Goal: Transaction & Acquisition: Obtain resource

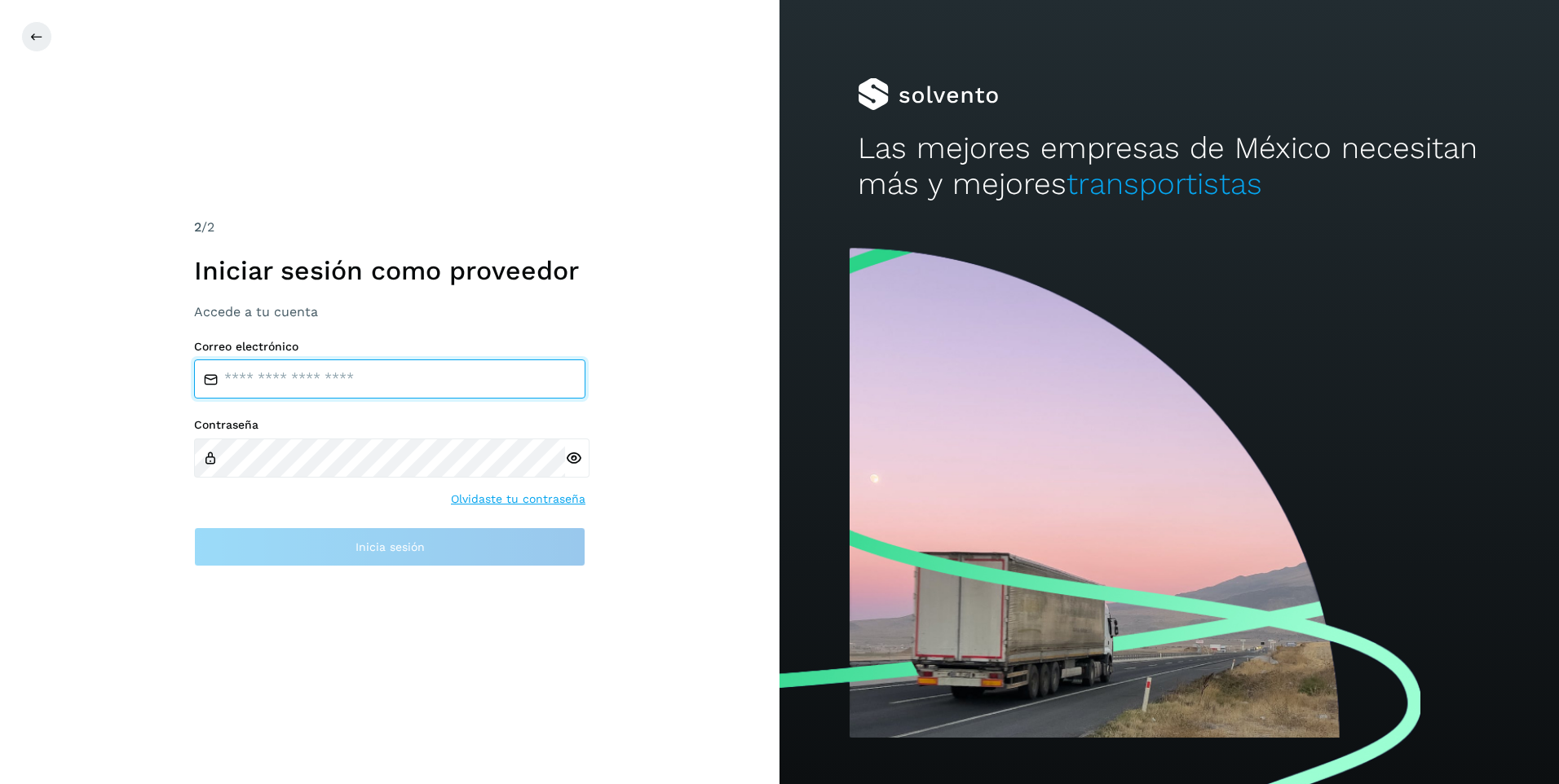
type input "**********"
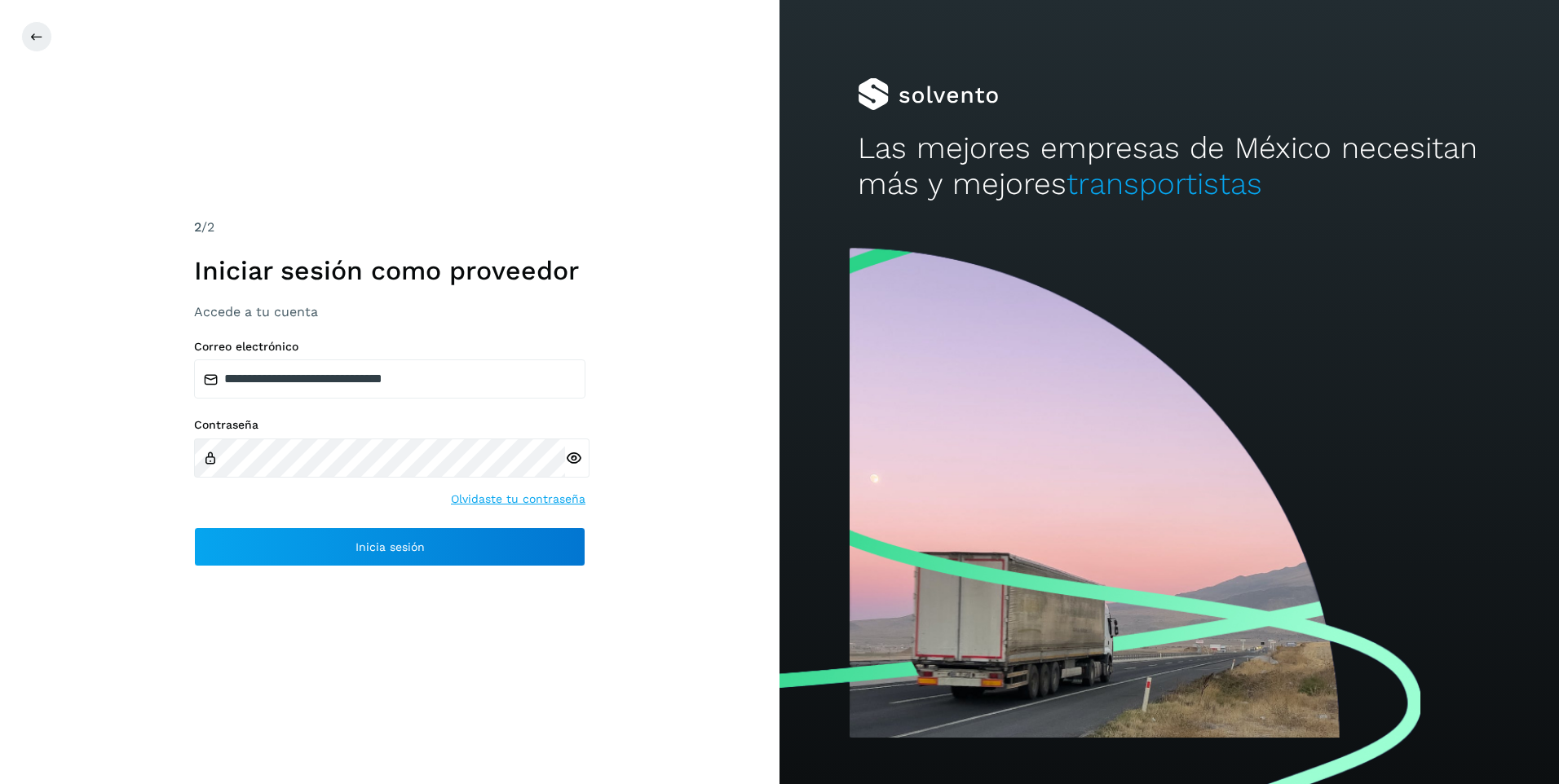
click at [676, 455] on div "**********" at bounding box center [389, 392] width 780 height 784
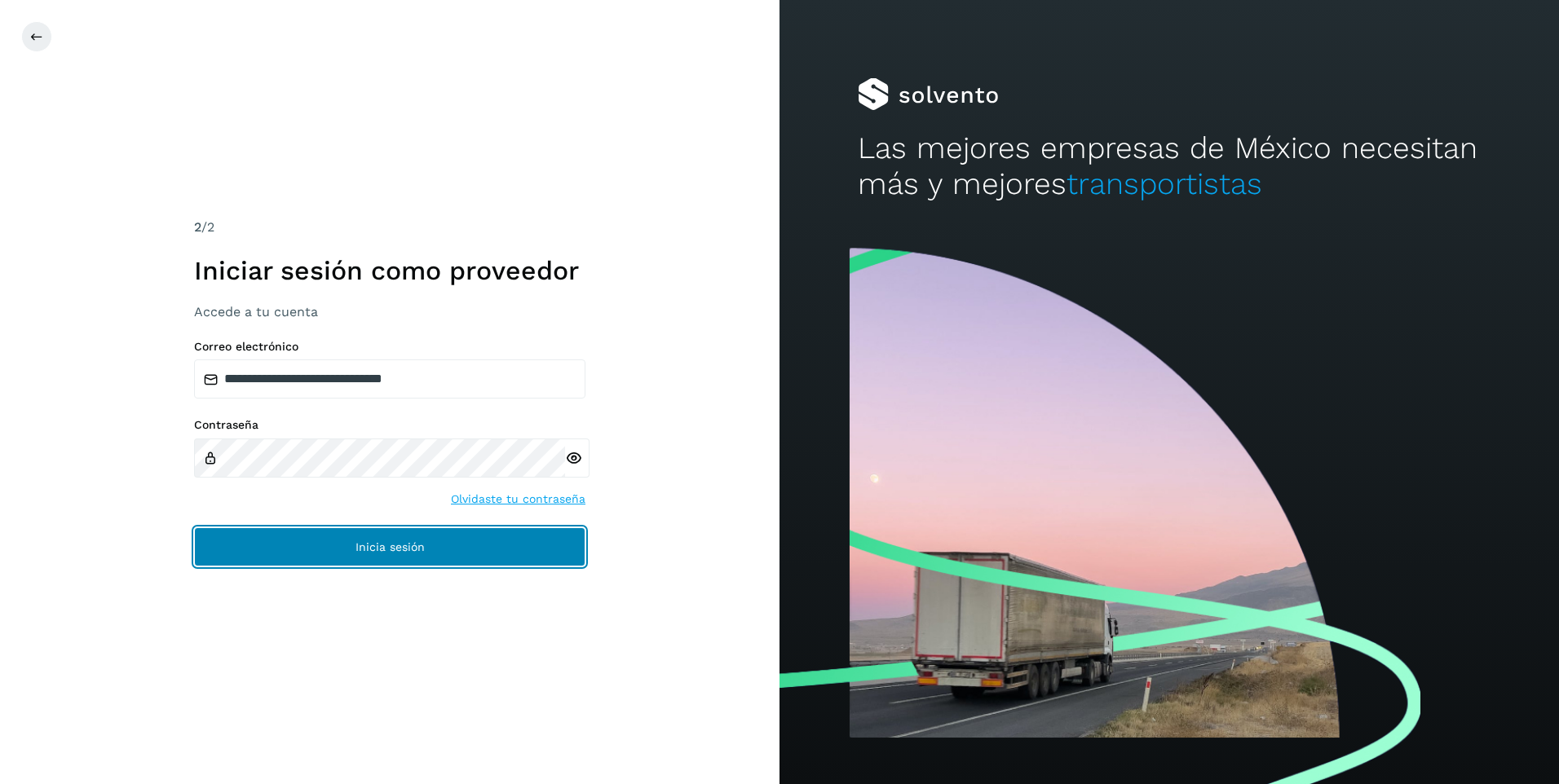
click at [448, 543] on button "Inicia sesión" at bounding box center [389, 547] width 391 height 39
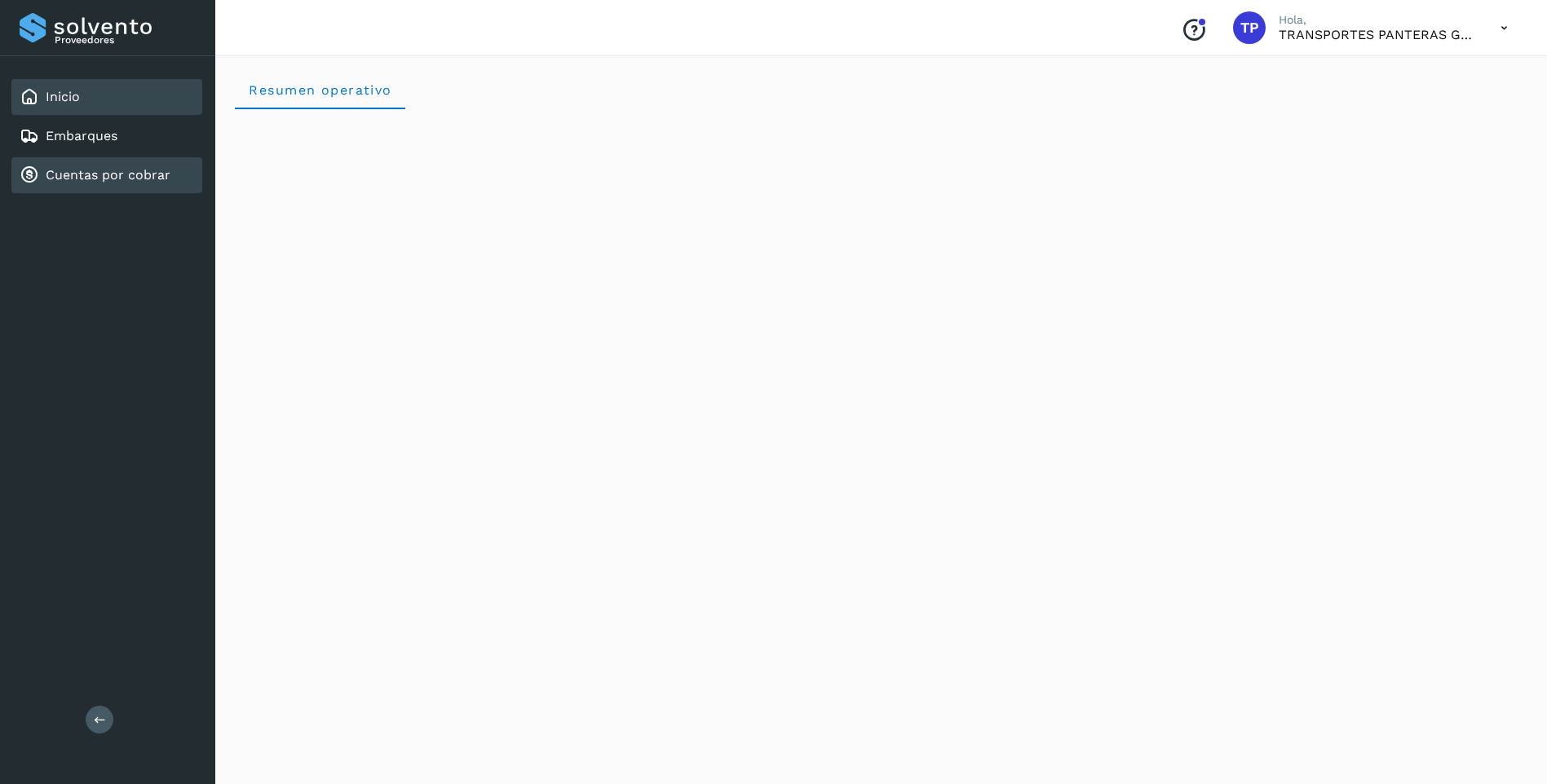
click at [101, 166] on div "Cuentas por cobrar" at bounding box center [94, 175] width 151 height 19
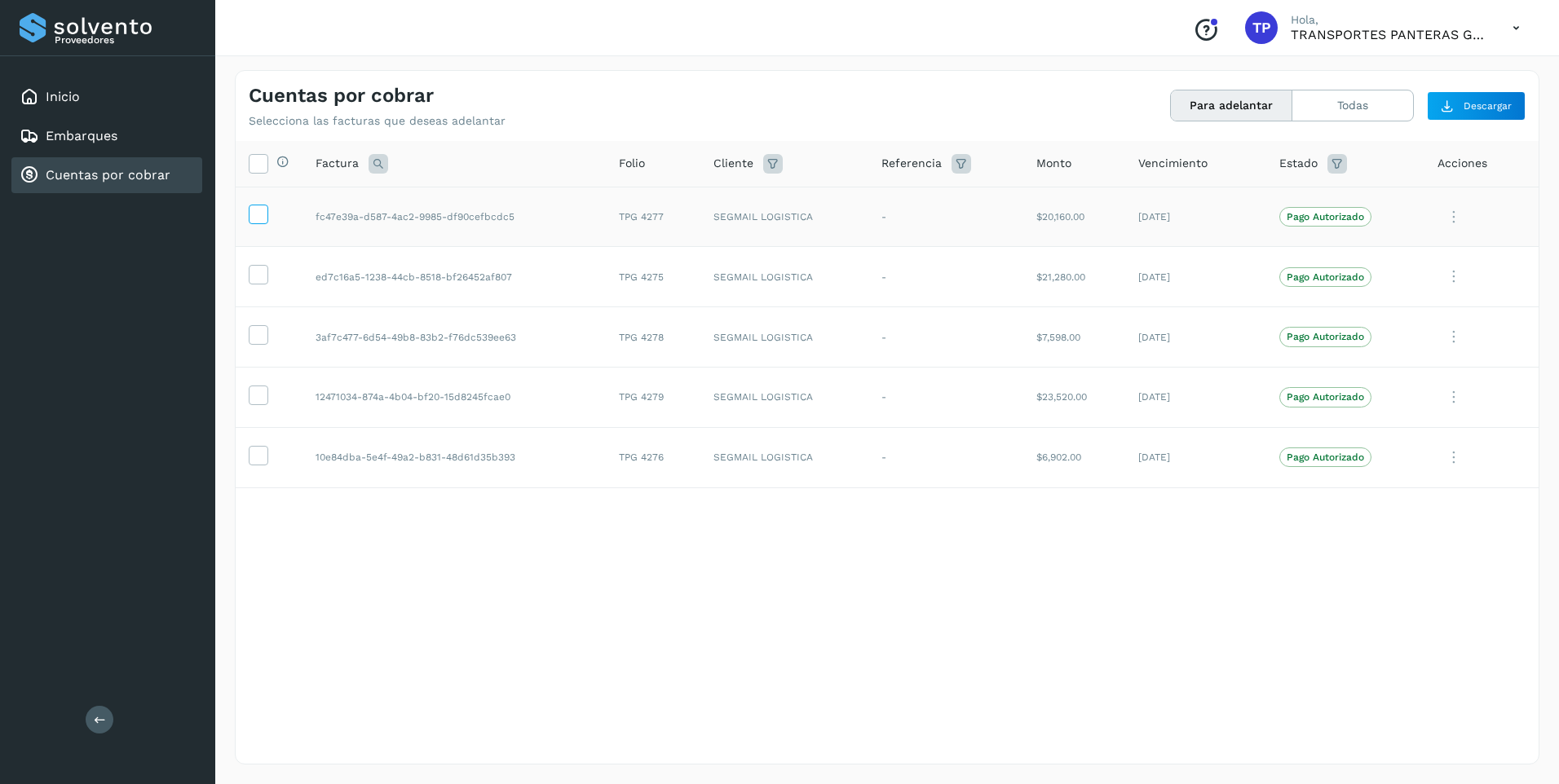
click at [259, 209] on icon at bounding box center [258, 213] width 18 height 18
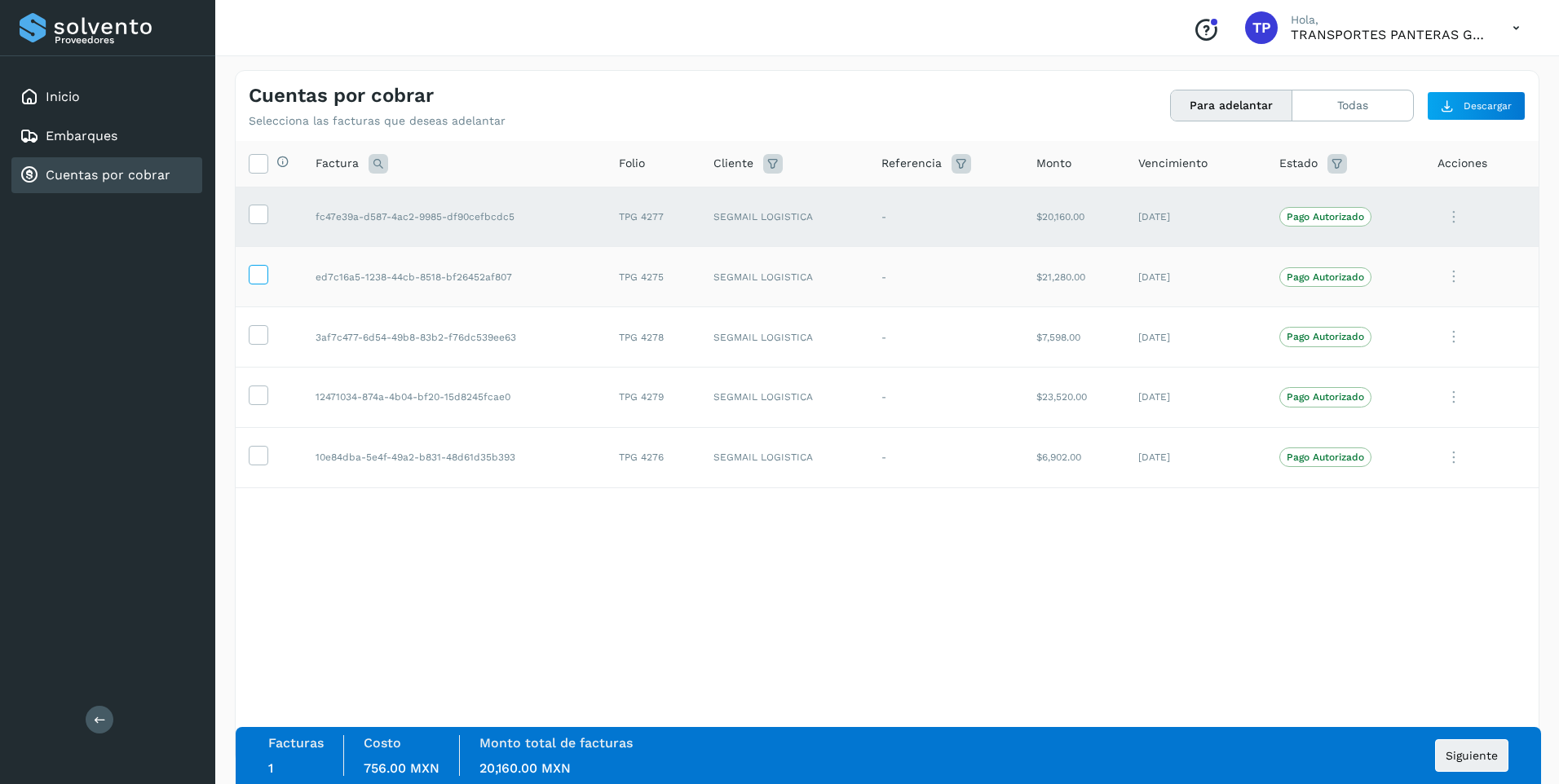
click at [259, 277] on icon at bounding box center [258, 274] width 18 height 18
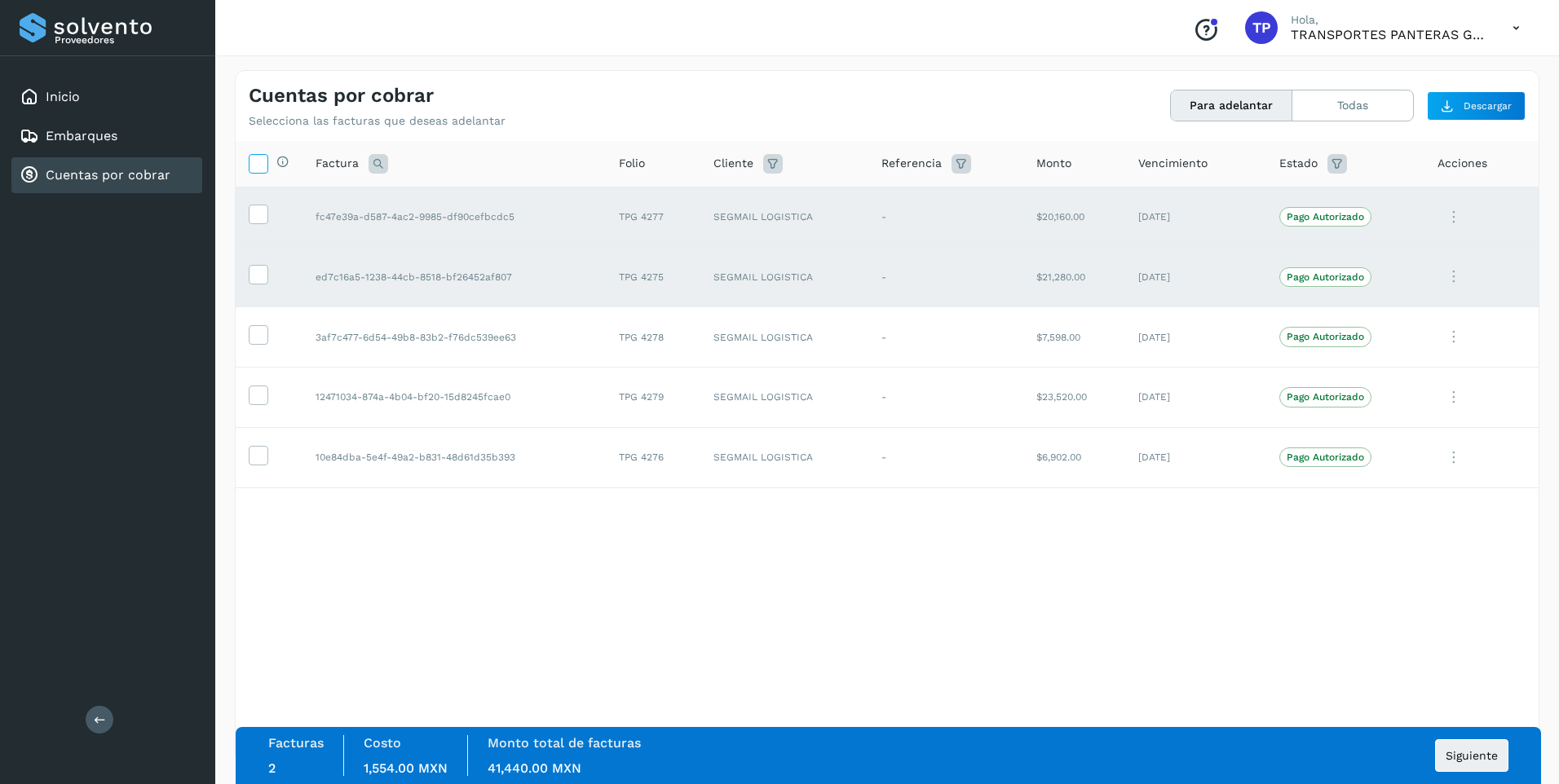
click at [261, 163] on icon at bounding box center [258, 163] width 18 height 18
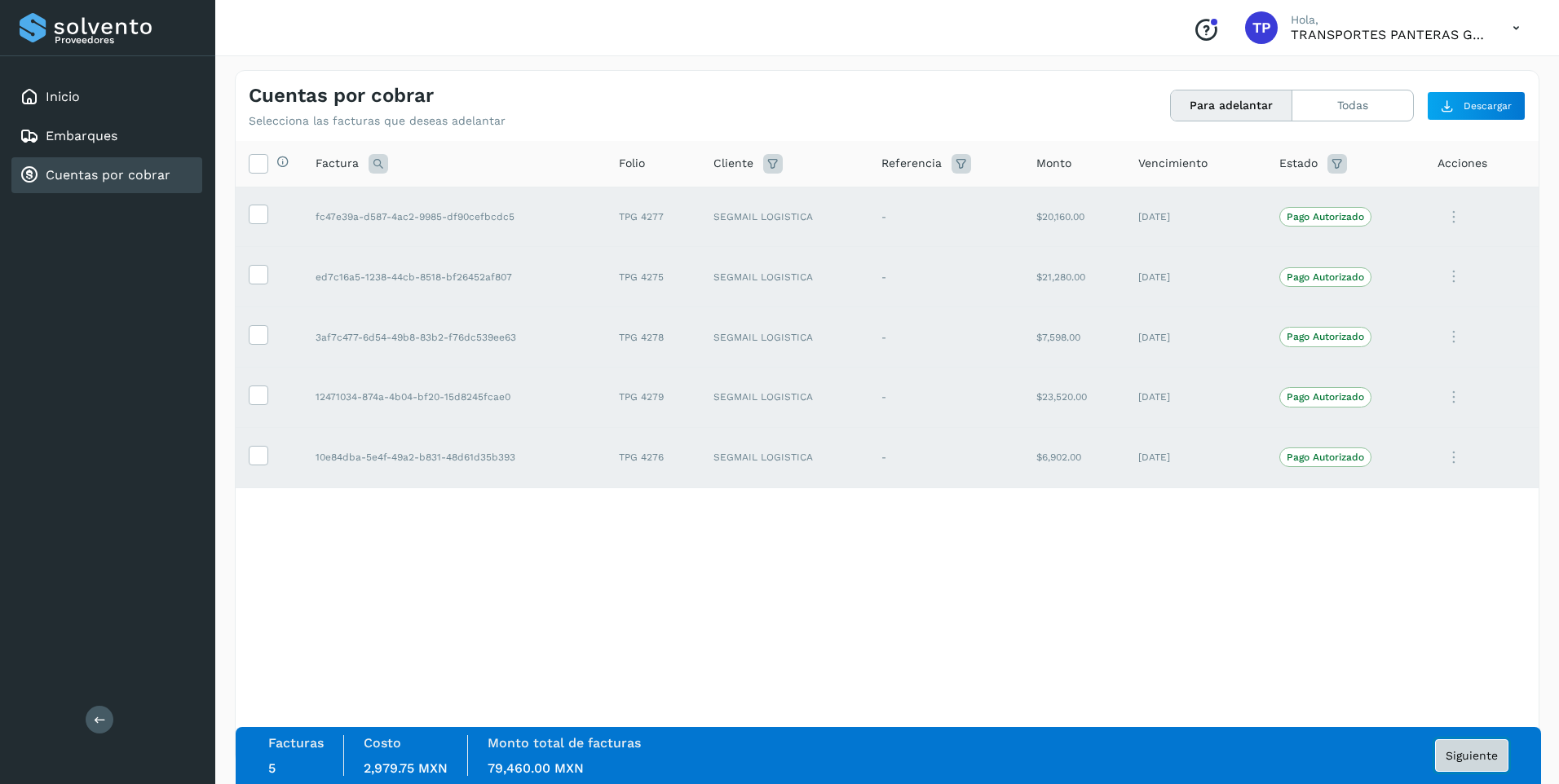
click at [1468, 753] on span "Siguiente" at bounding box center [1472, 755] width 52 height 11
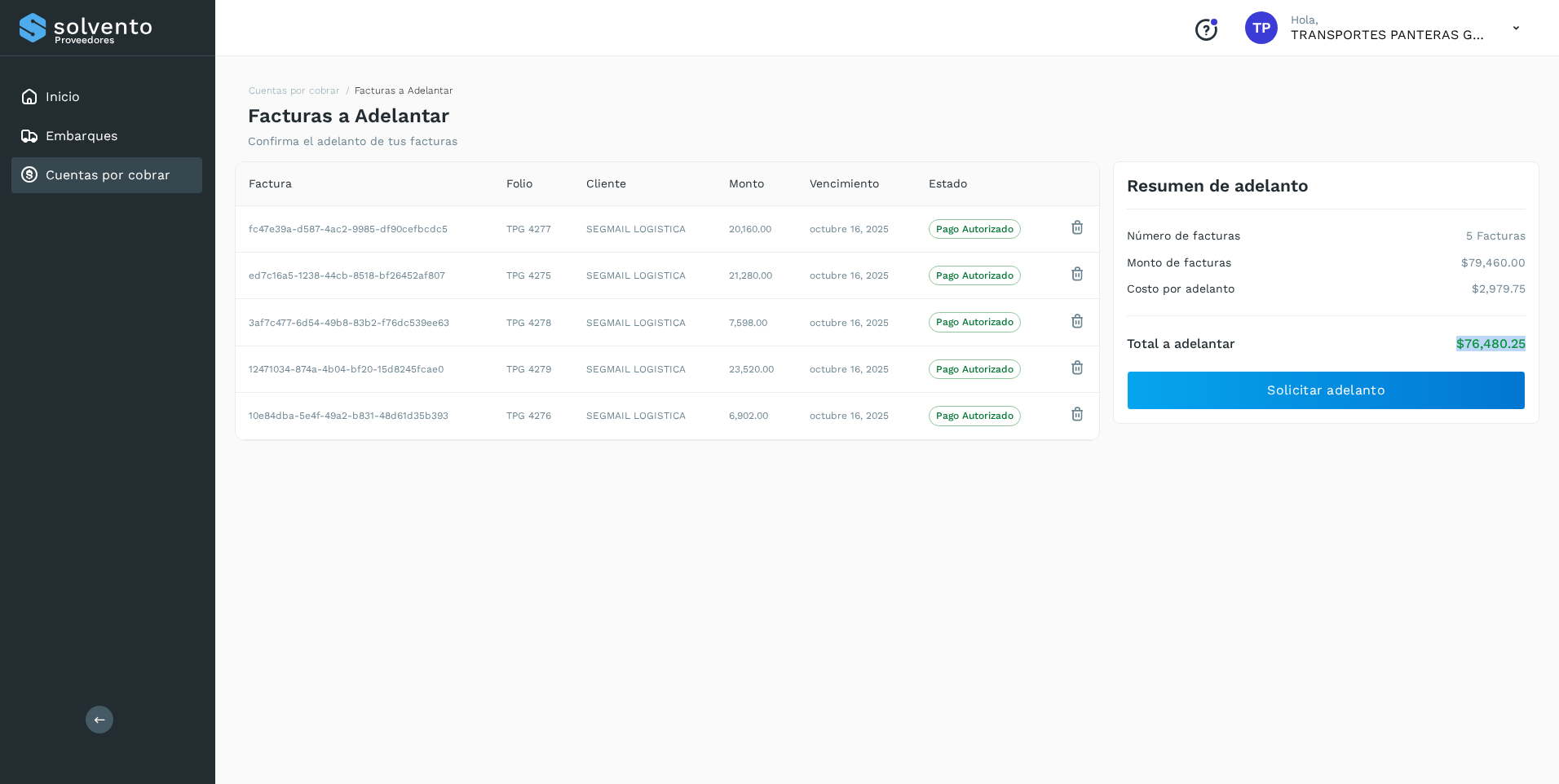
drag, startPoint x: 1455, startPoint y: 348, endPoint x: 1528, endPoint y: 361, distance: 74.1
click at [1528, 361] on div "Resumen de adelanto Número de facturas 5 Facturas Monto de facturas $79,460.00 …" at bounding box center [1326, 293] width 426 height 263
copy p "$76,480.25"
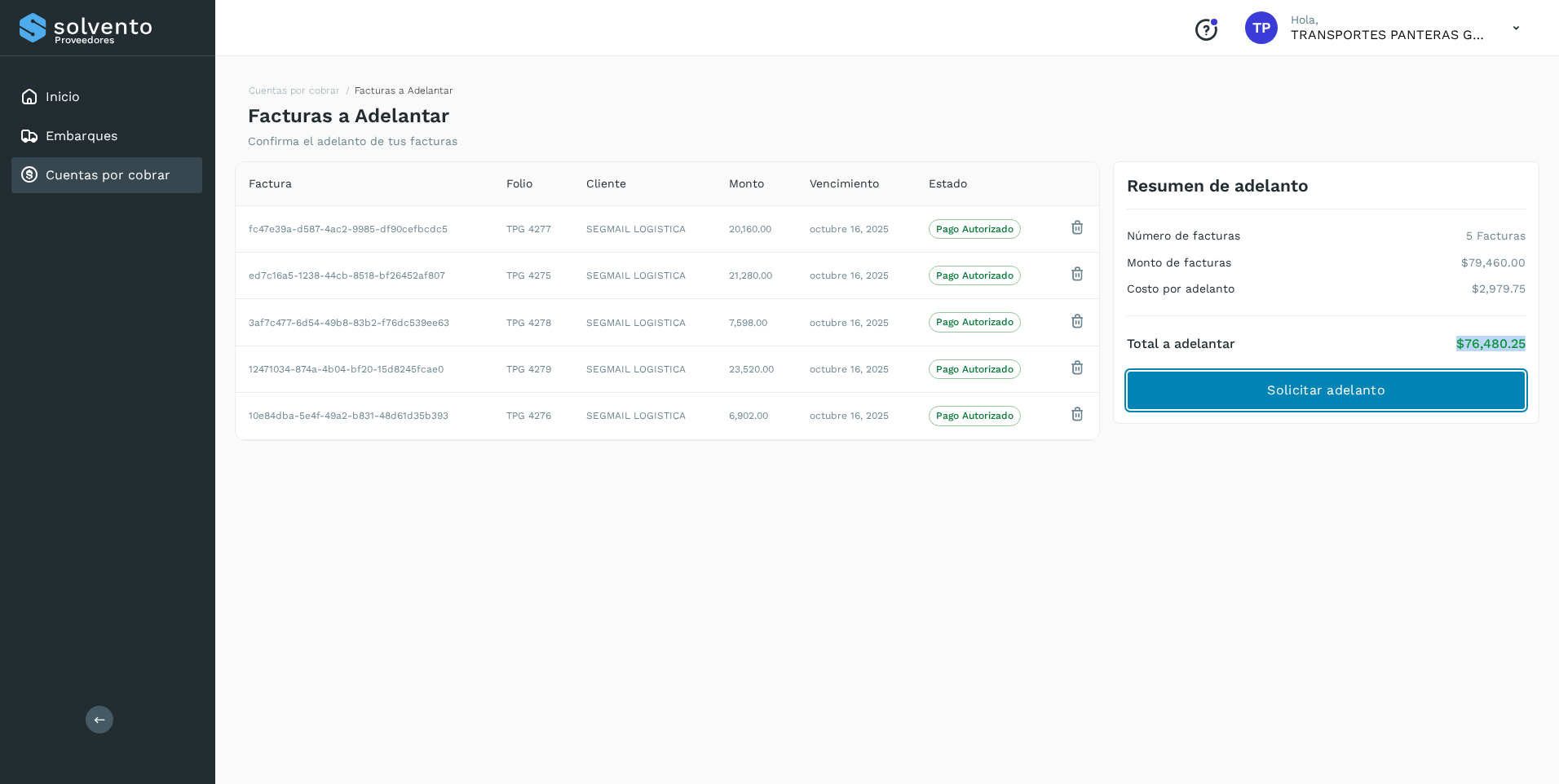
click at [1332, 391] on span "Solicitar adelanto" at bounding box center [1326, 390] width 117 height 18
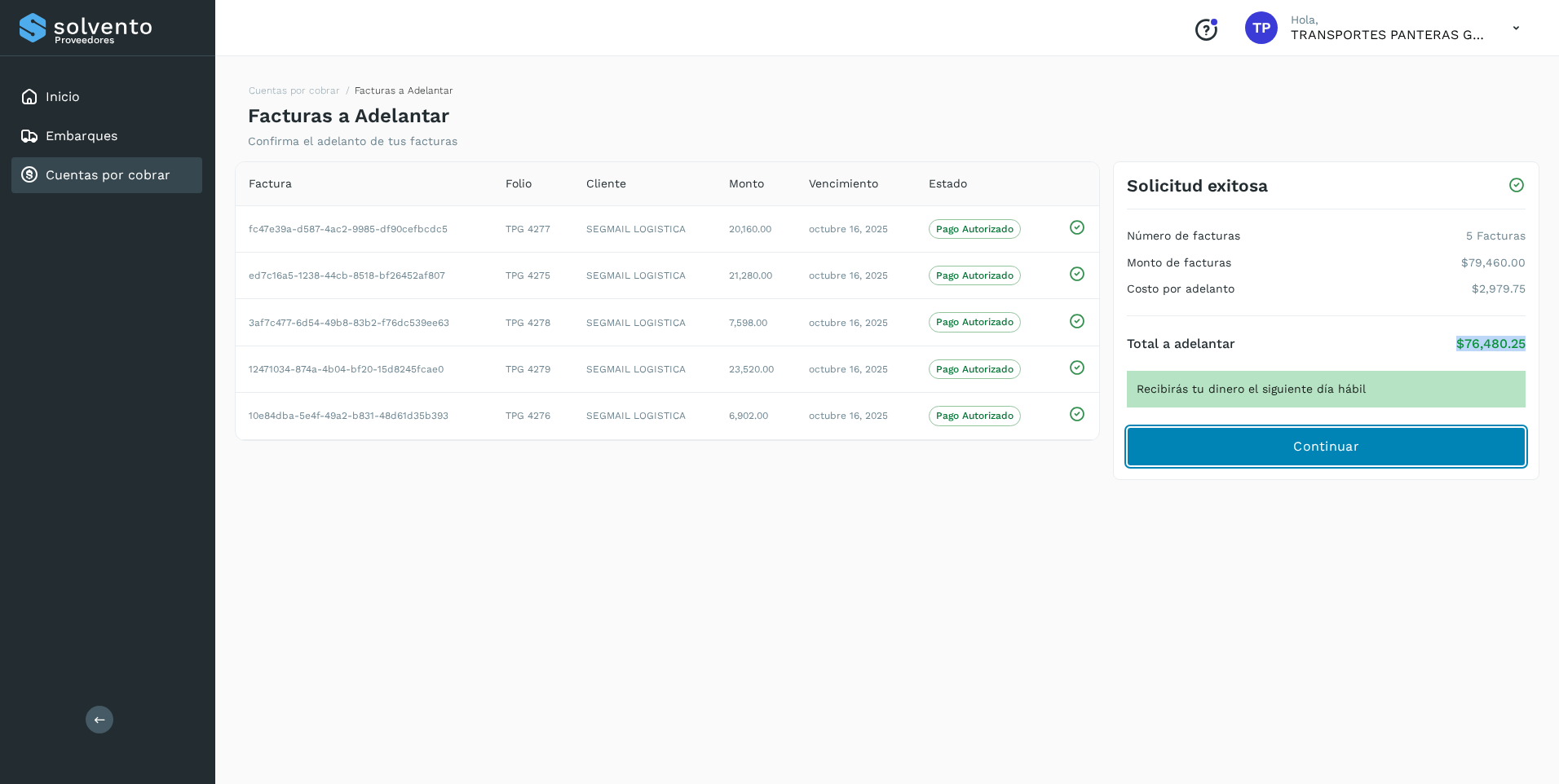
click at [1350, 444] on span "Continuar" at bounding box center [1326, 447] width 66 height 18
